Goal: Task Accomplishment & Management: Manage account settings

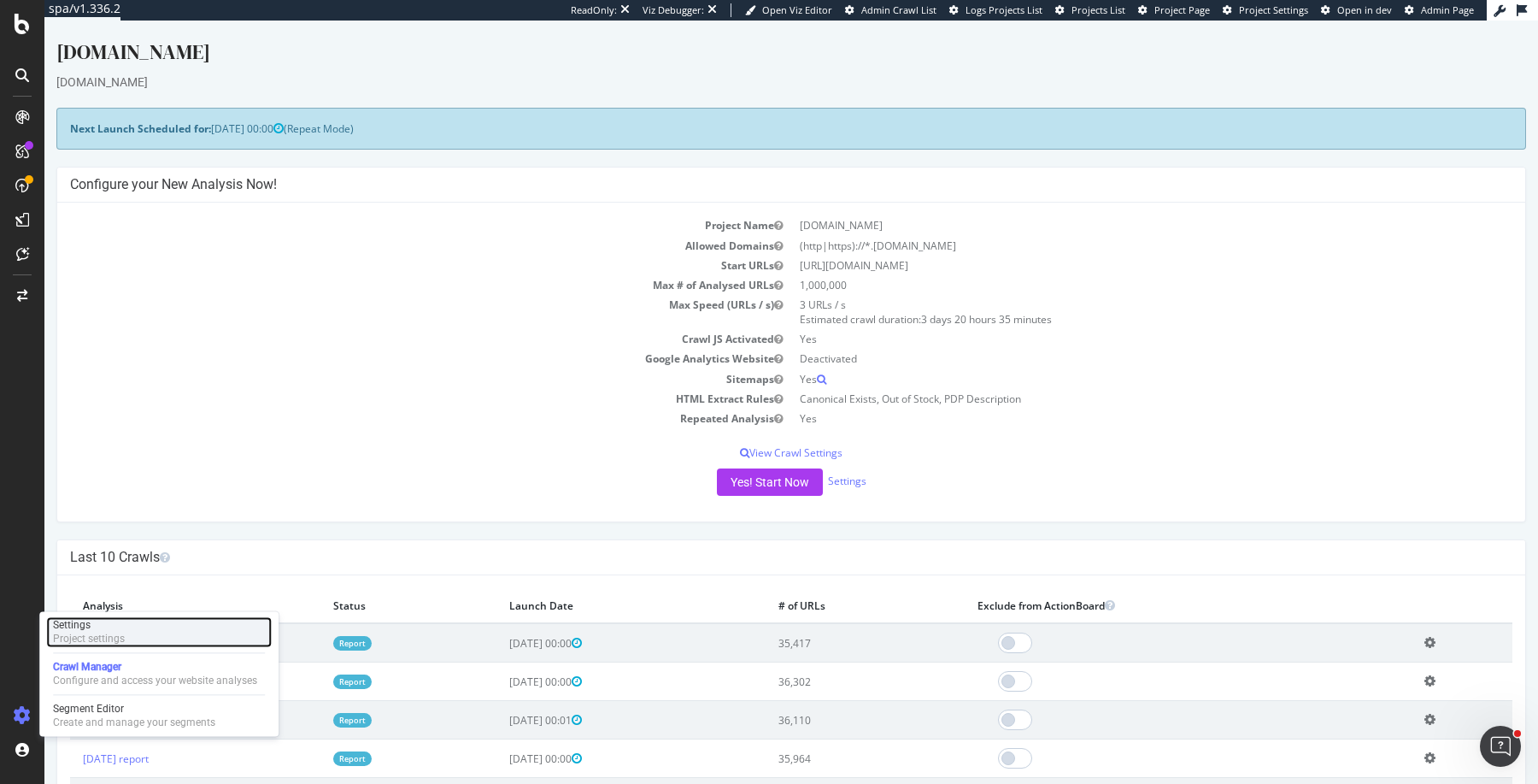
click at [120, 640] on div "Project settings" at bounding box center [89, 639] width 71 height 14
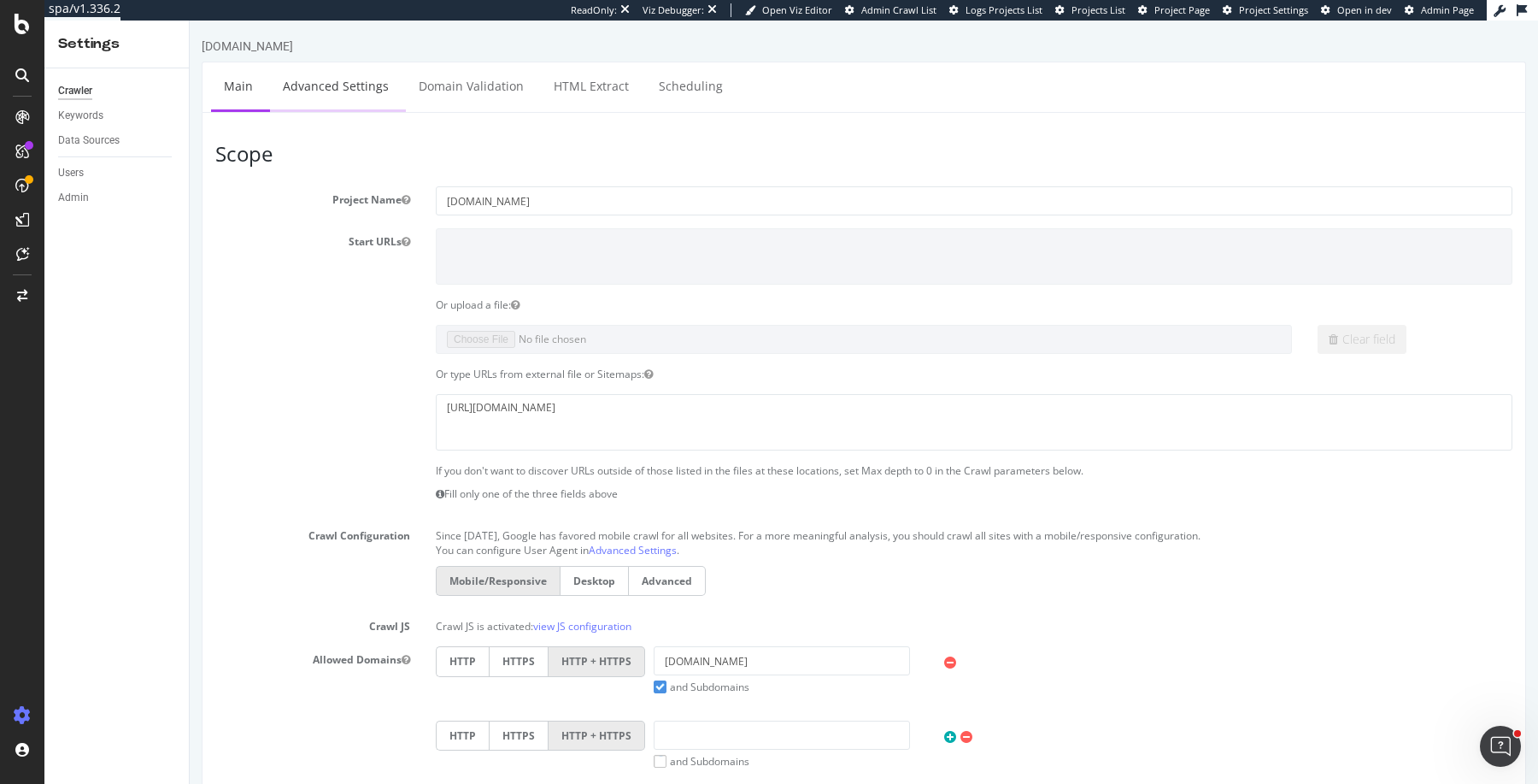
click at [353, 84] on link "Advanced Settings" at bounding box center [336, 85] width 132 height 47
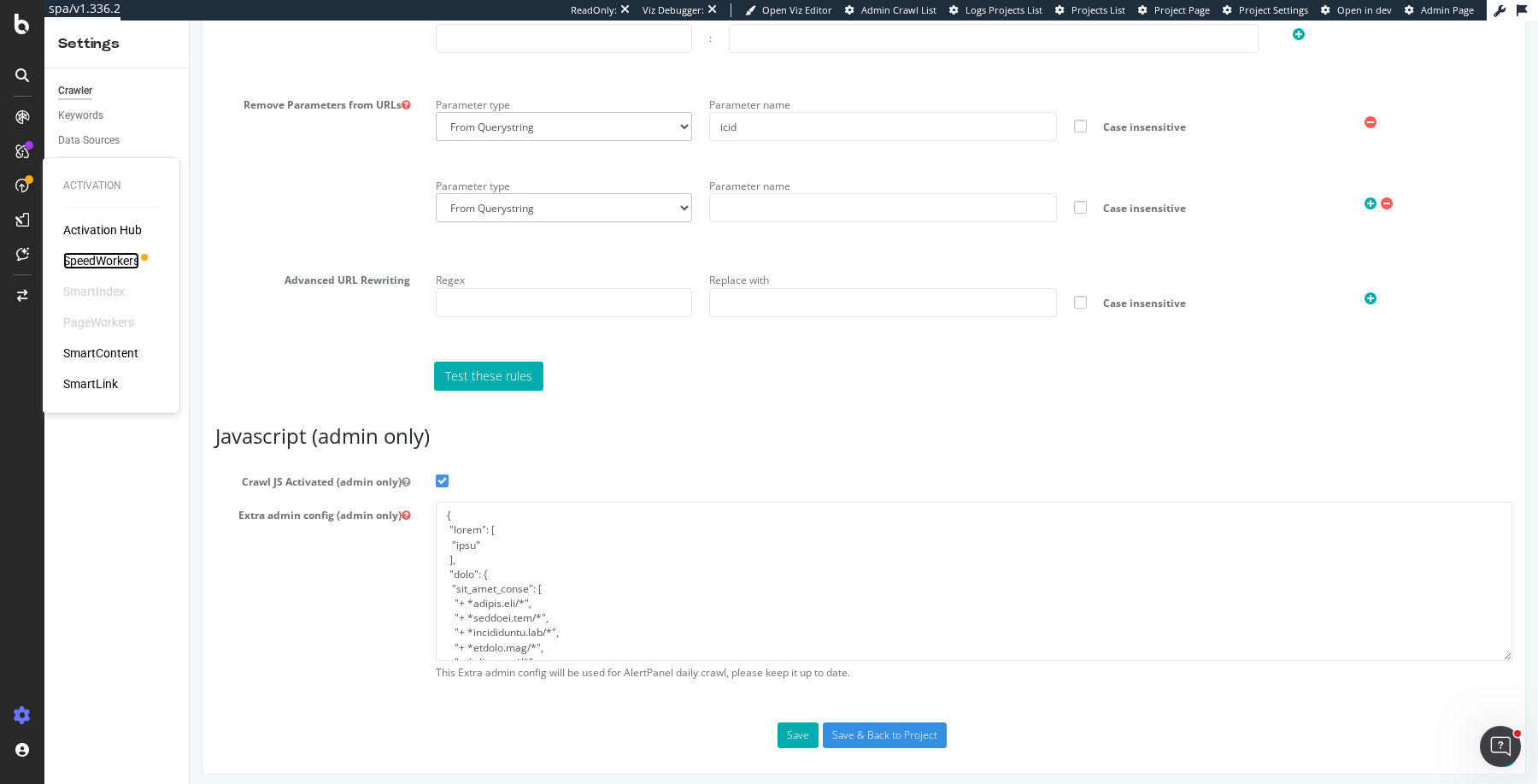
click at [118, 260] on div "SpeedWorkers" at bounding box center [101, 261] width 76 height 17
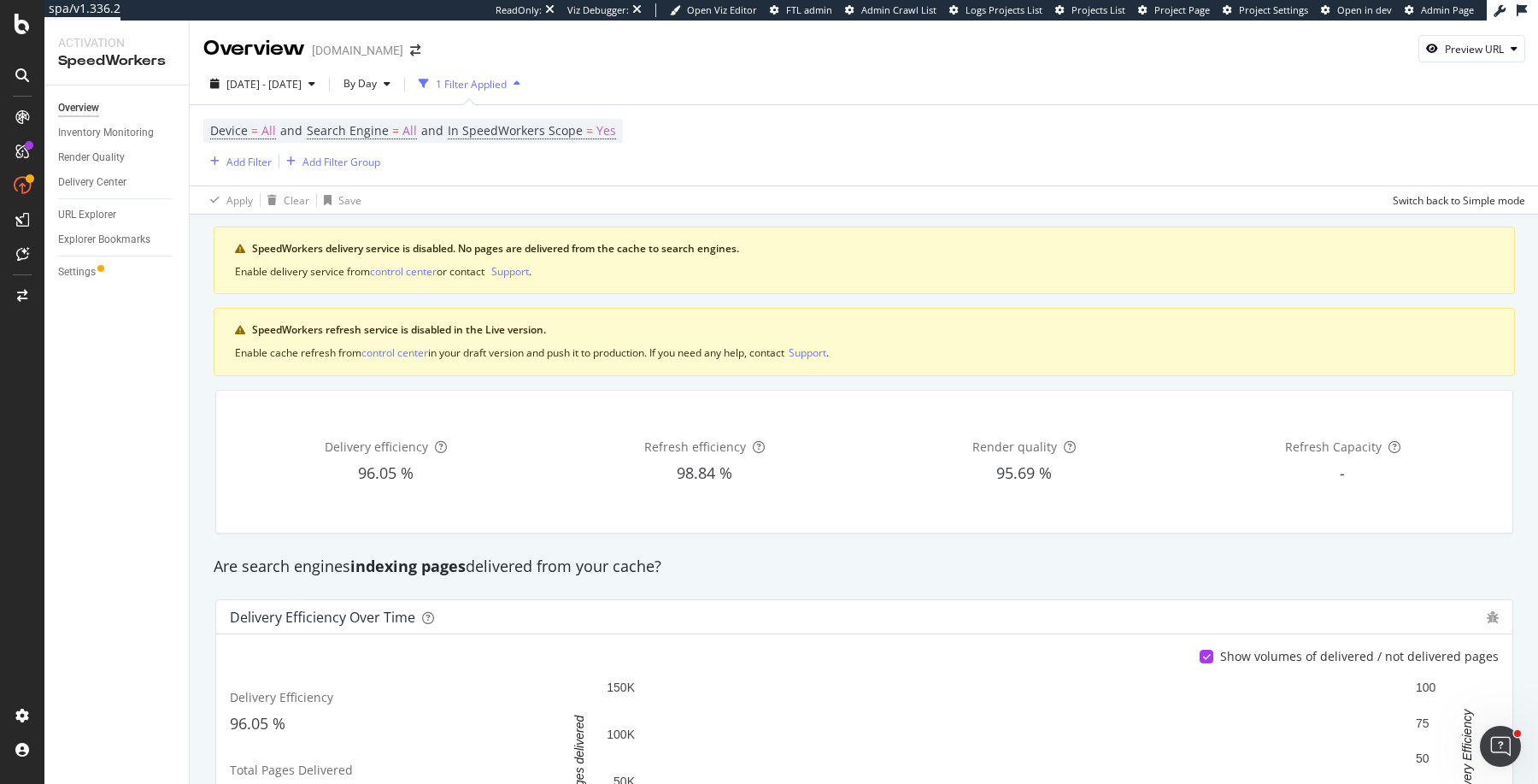
scroll to position [11, 0]
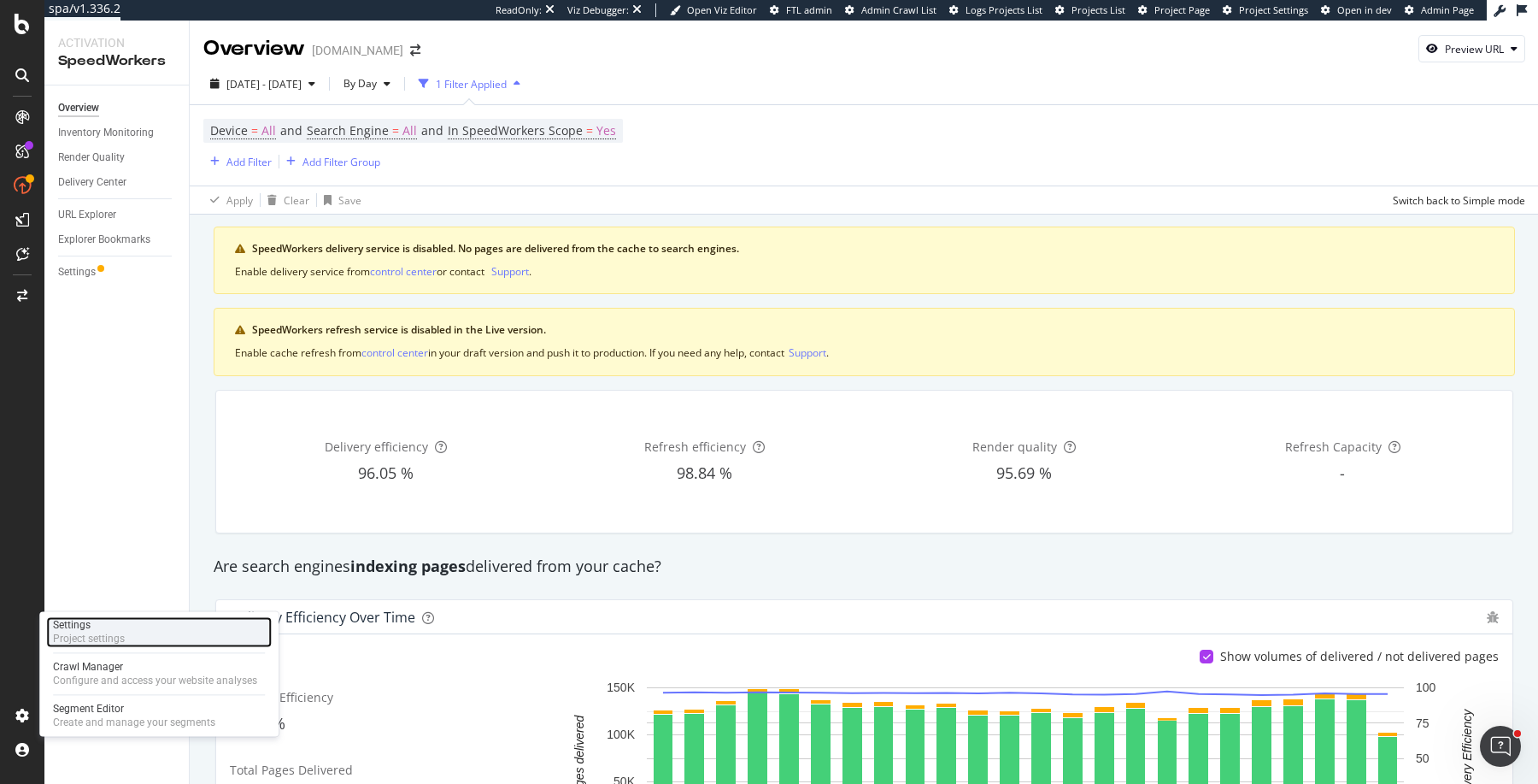
click at [145, 631] on div "Settings Project settings" at bounding box center [159, 632] width 225 height 31
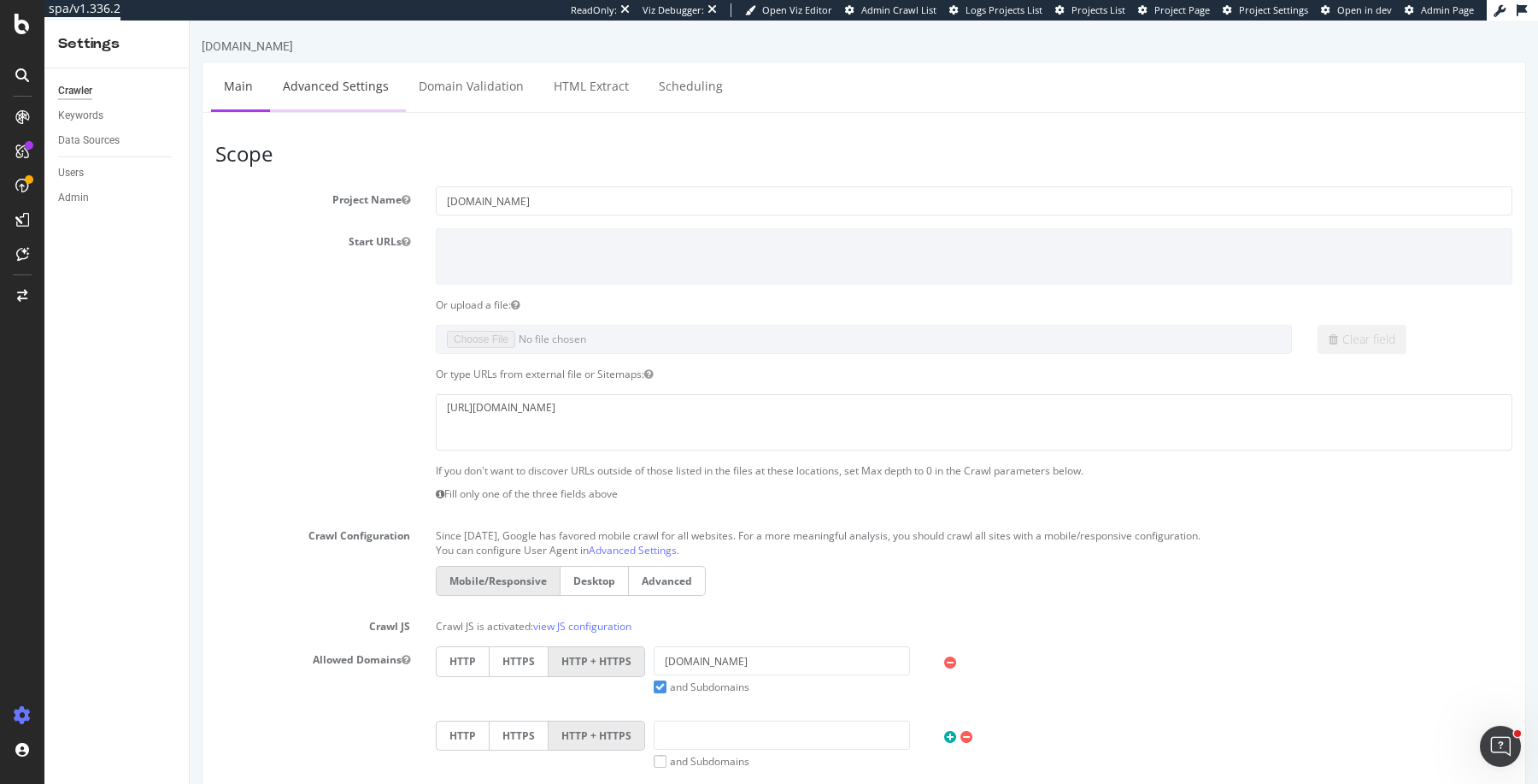
click at [346, 98] on link "Advanced Settings" at bounding box center [336, 85] width 132 height 47
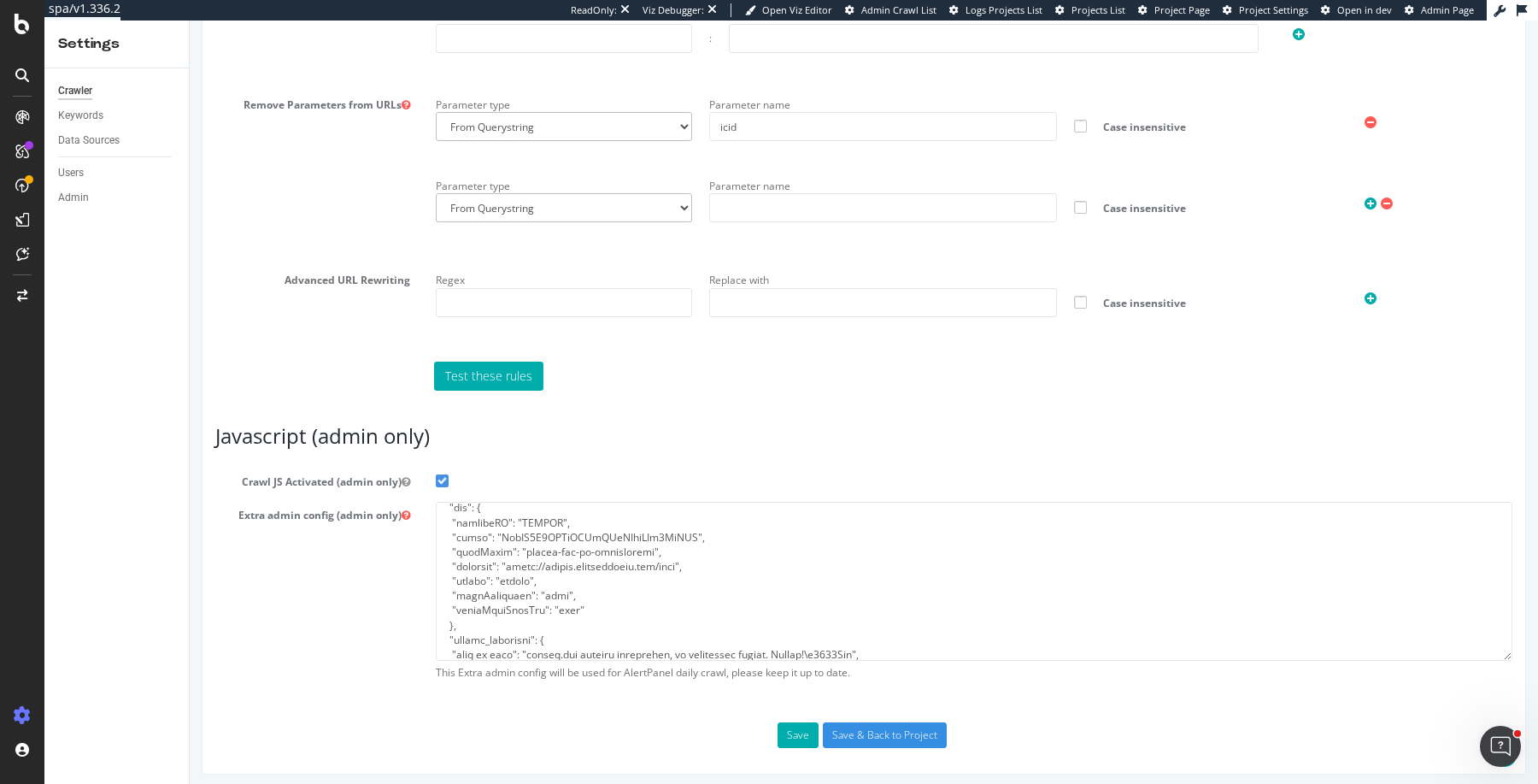
scroll to position [411, 0]
